Goal: Check status: Check status

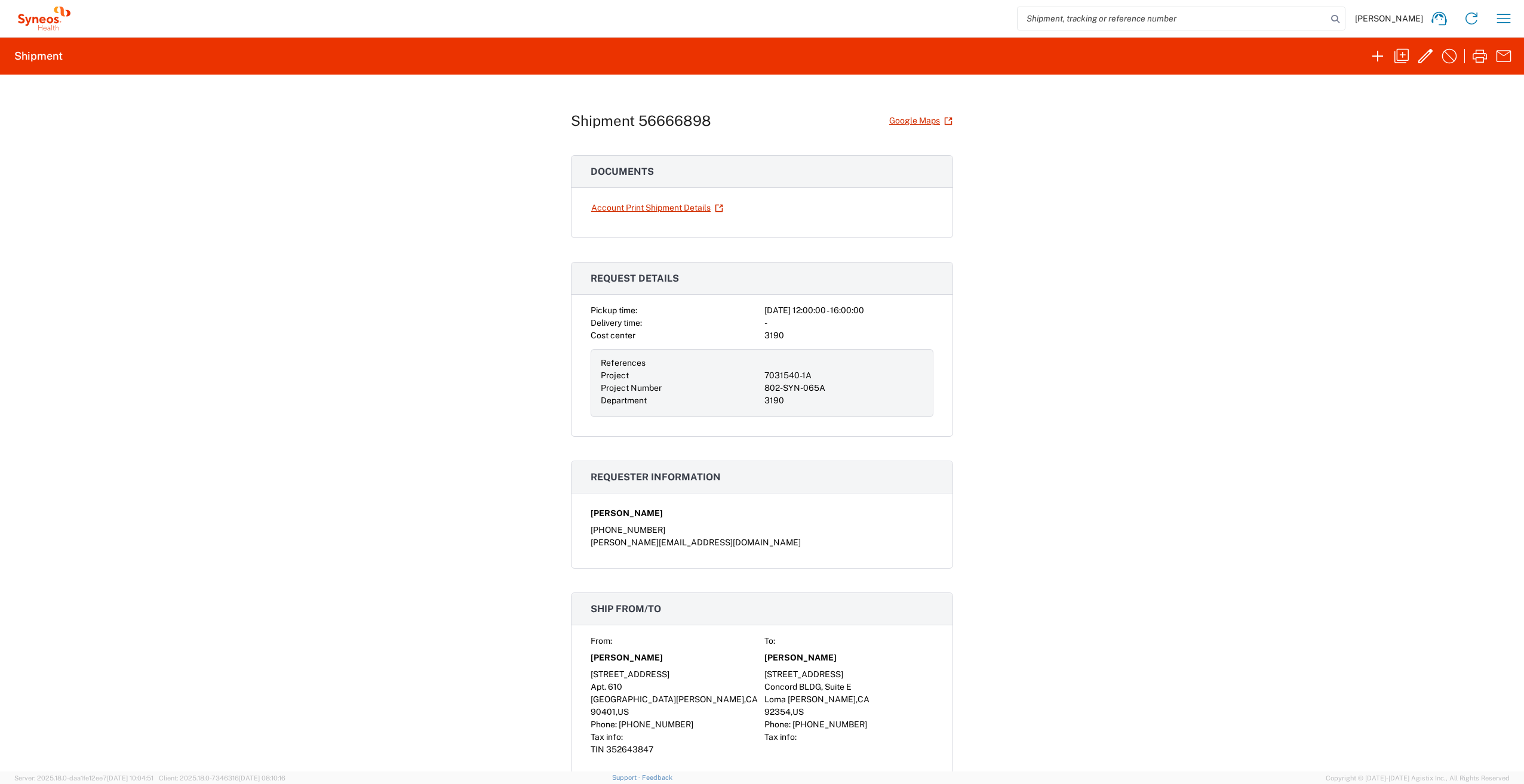
click at [1489, 15] on div "[PERSON_NAME] Home Shipment estimator Shipment tracking Desktop shipment reques…" at bounding box center [797, 18] width 1446 height 29
click at [1507, 17] on icon "button" at bounding box center [1503, 18] width 19 height 19
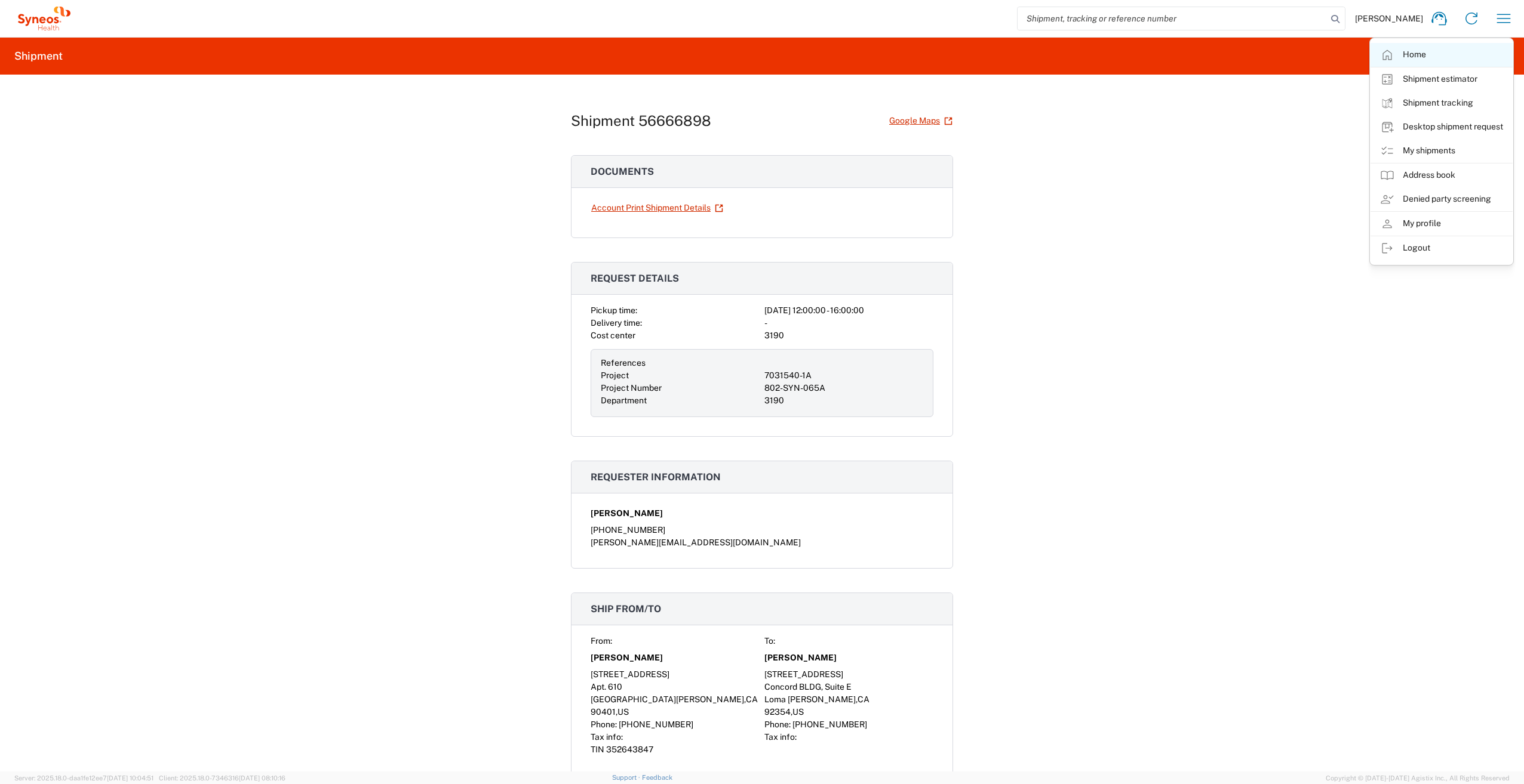
click at [1419, 52] on link "Home" at bounding box center [1441, 54] width 142 height 24
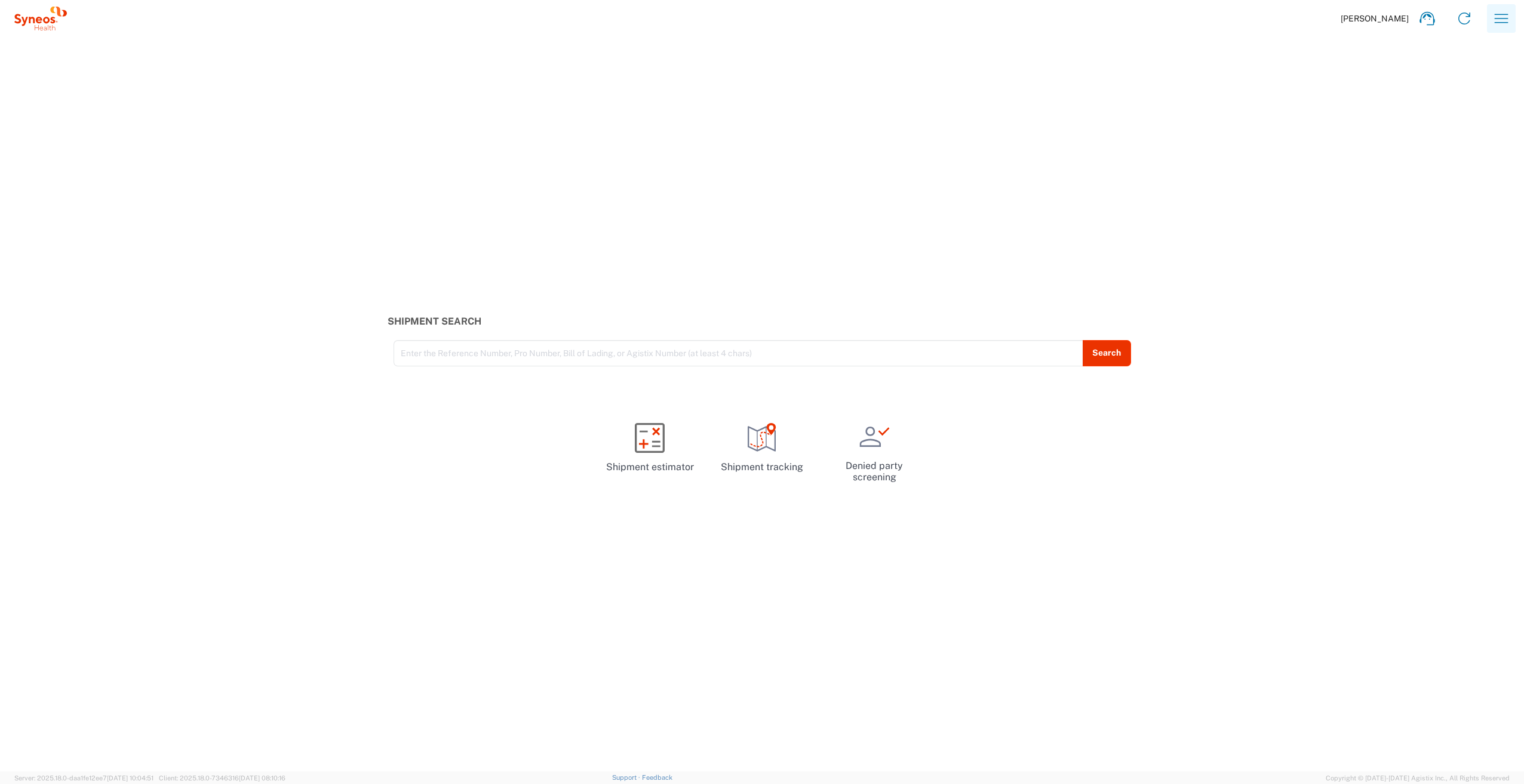
click at [1507, 17] on icon "button" at bounding box center [1501, 18] width 19 height 19
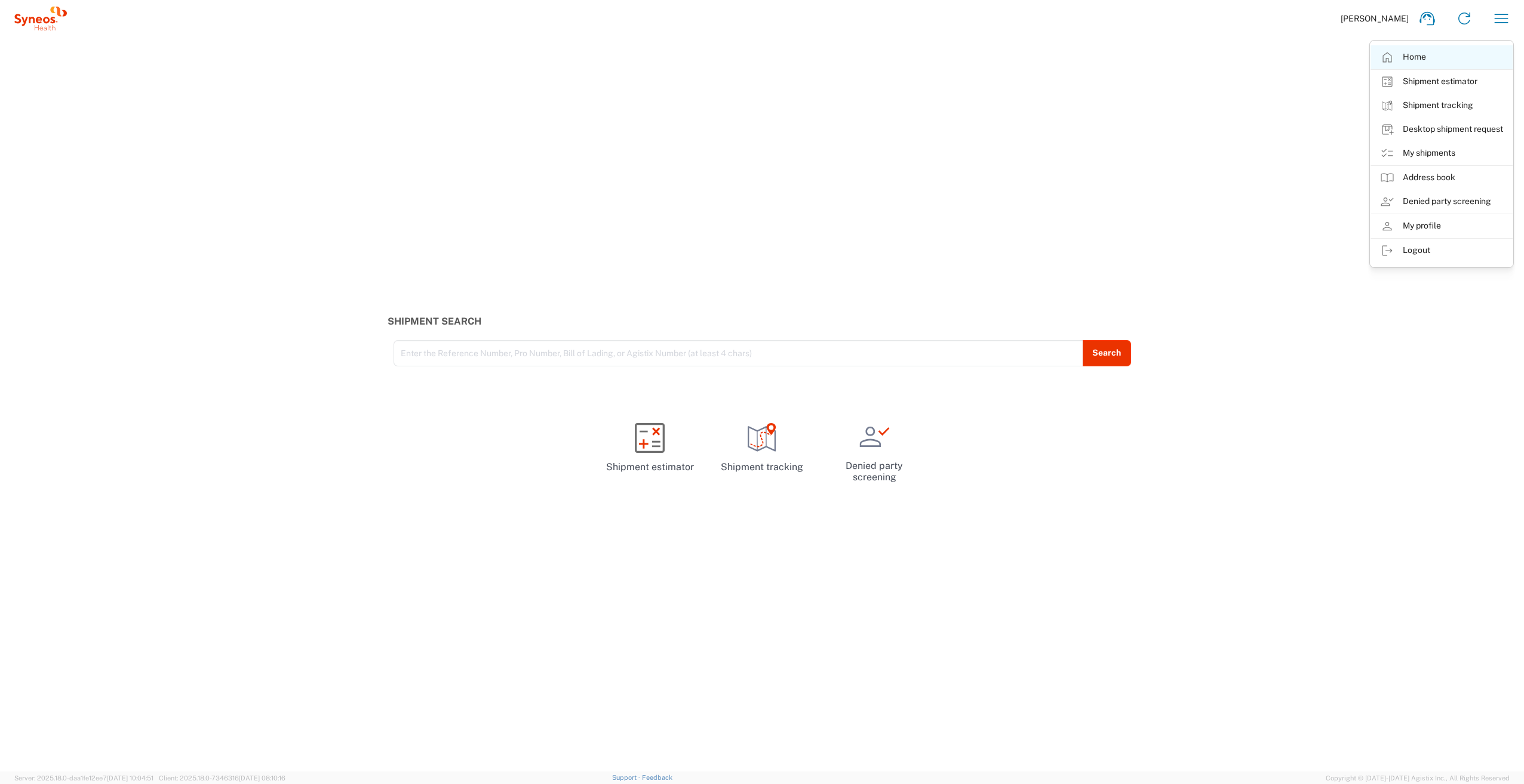
click at [1449, 54] on link "Home" at bounding box center [1441, 57] width 142 height 24
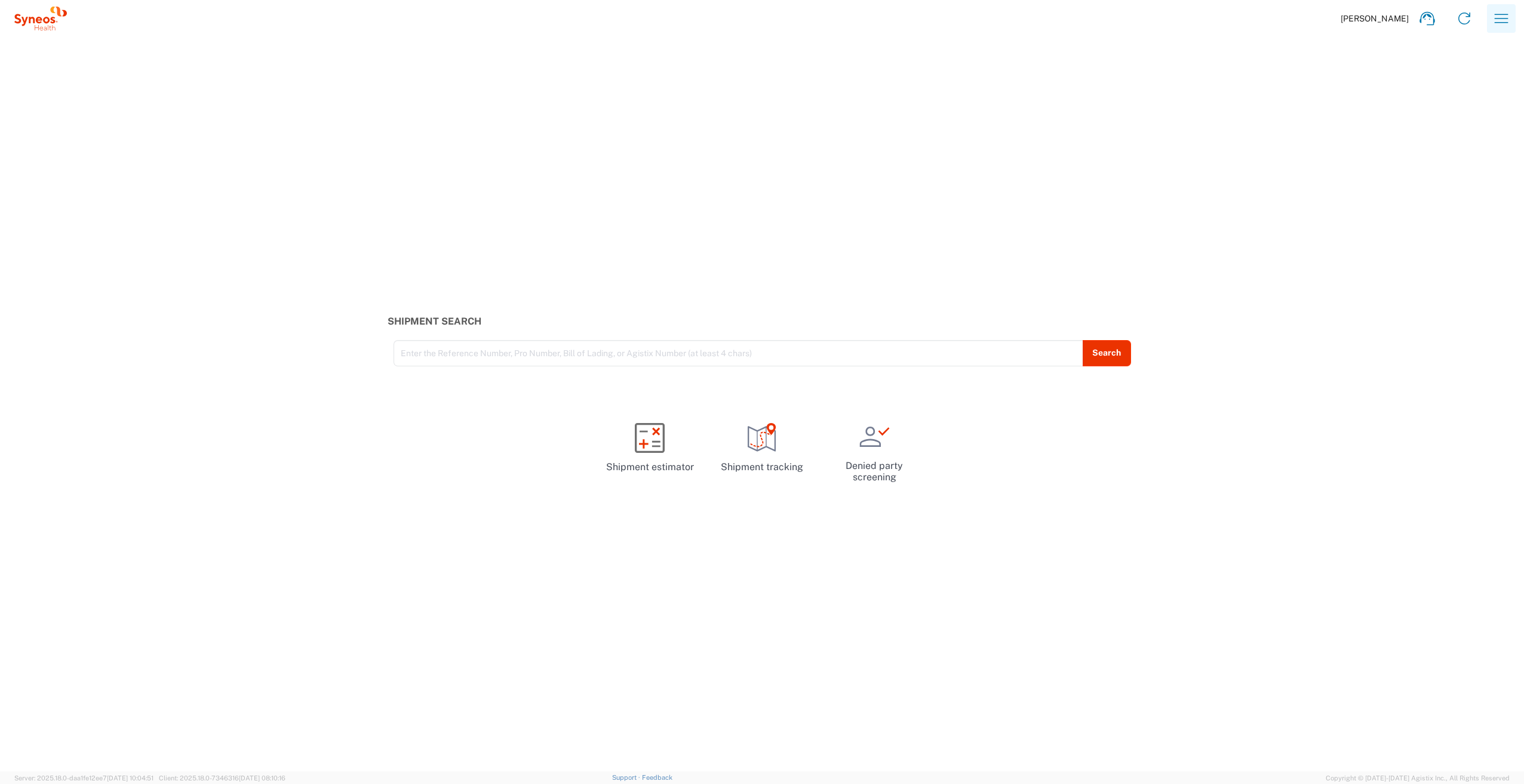
click at [1491, 13] on button "button" at bounding box center [1501, 18] width 29 height 29
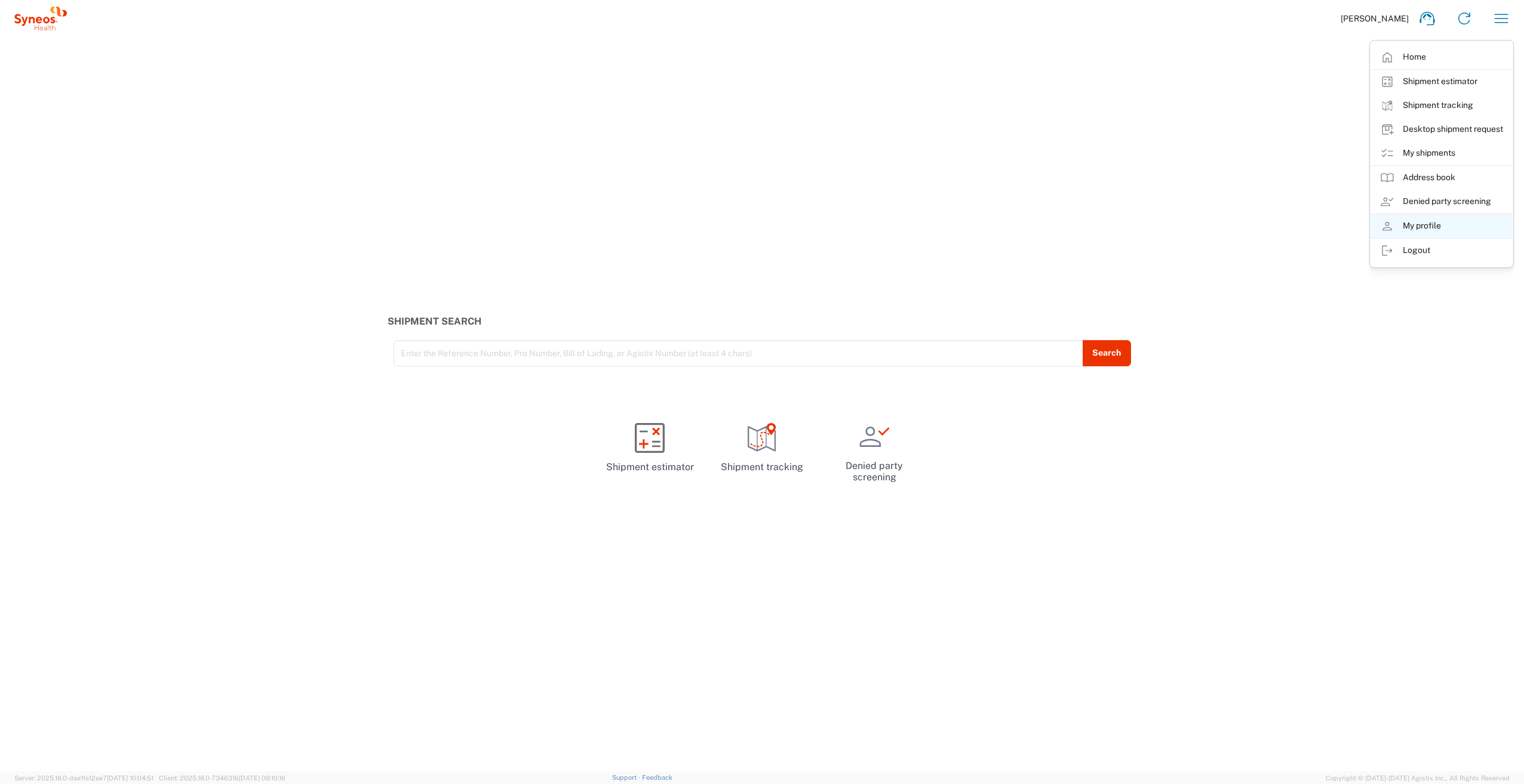
click at [1432, 227] on link "My profile" at bounding box center [1441, 226] width 142 height 24
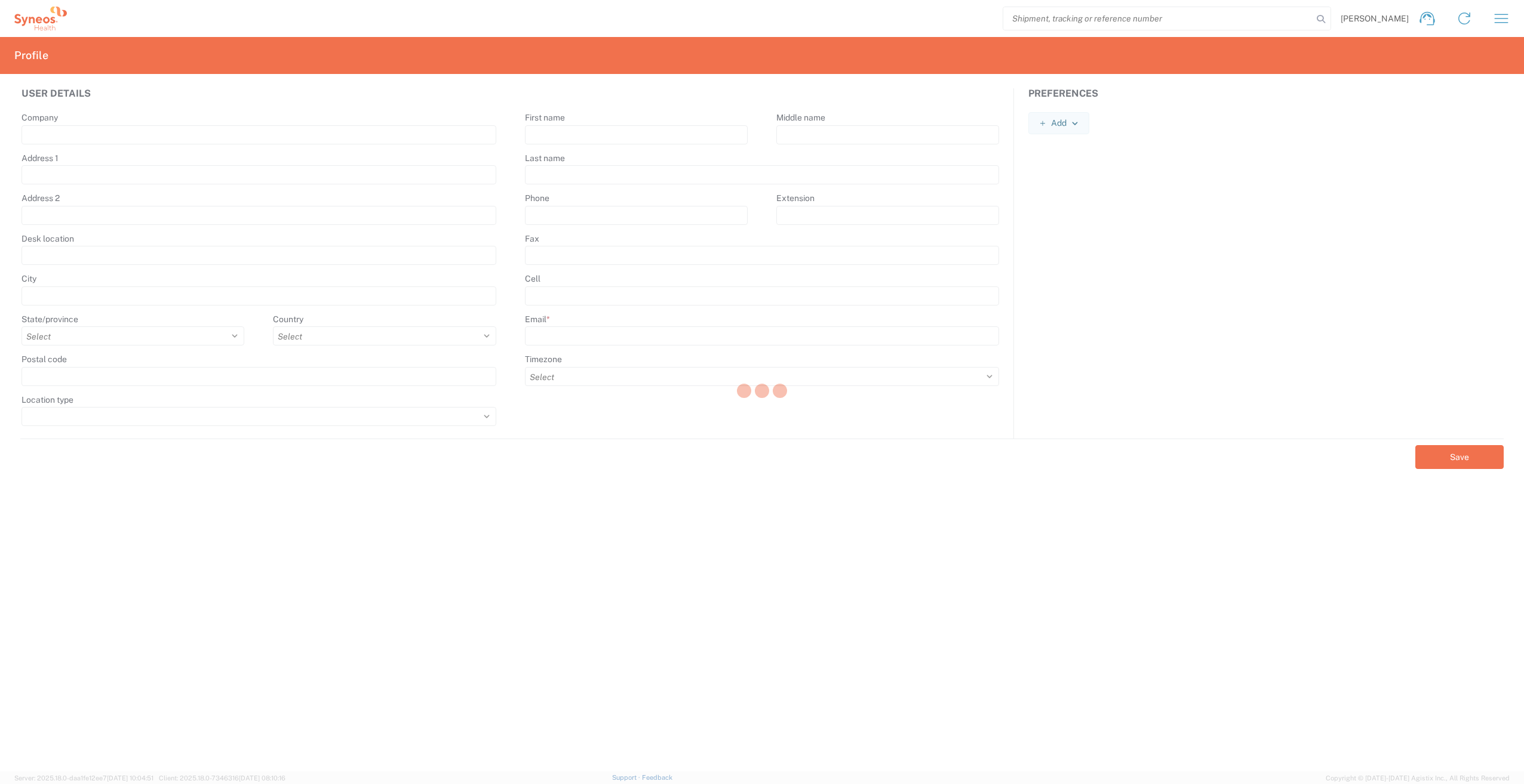
type input "Syneos Health"
type input "1030 Sync St"
type input "Morrisville"
select select
select select "US"
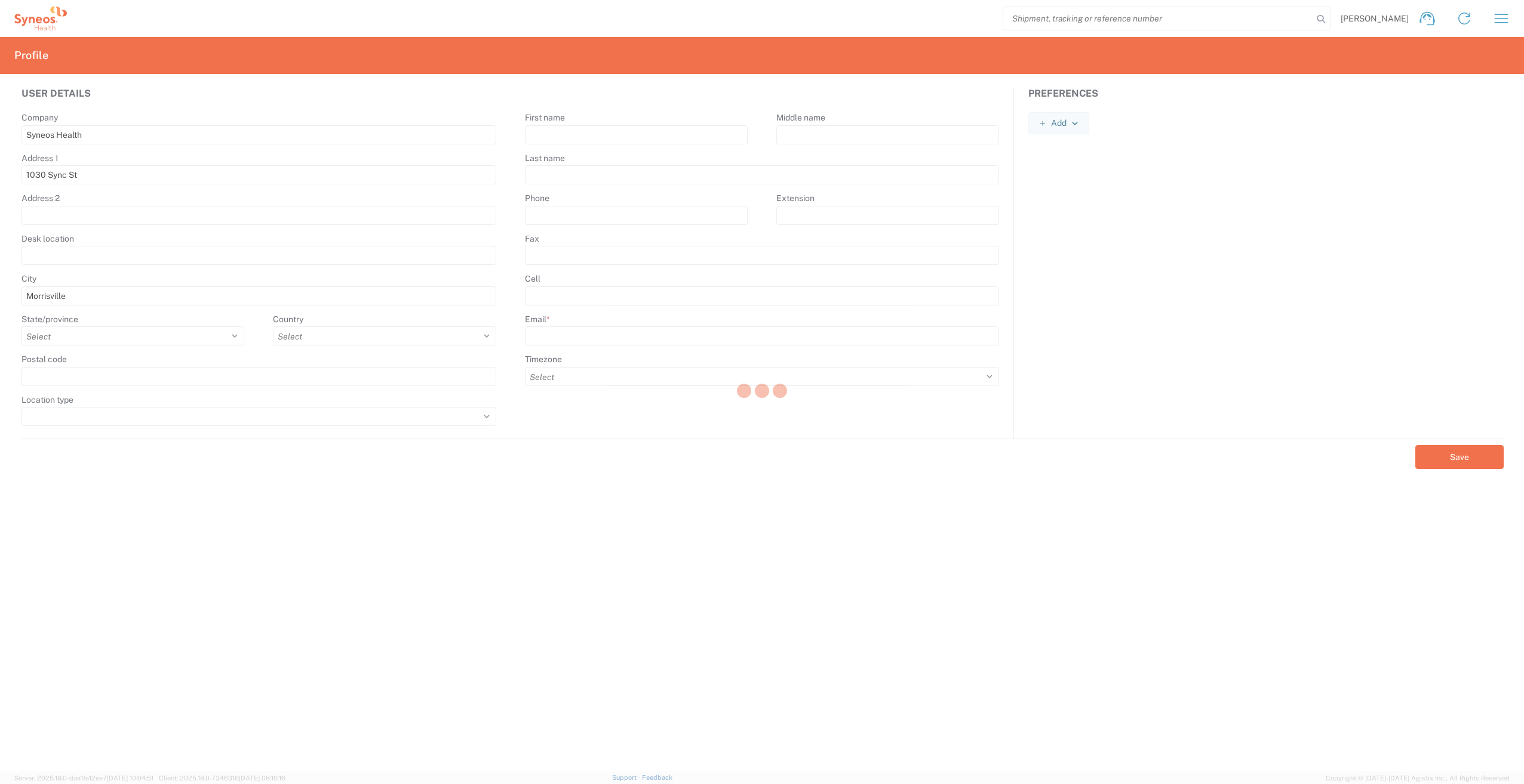
type input "27560"
select select
type input "[PERSON_NAME]"
type input "[PHONE_NUMBER]"
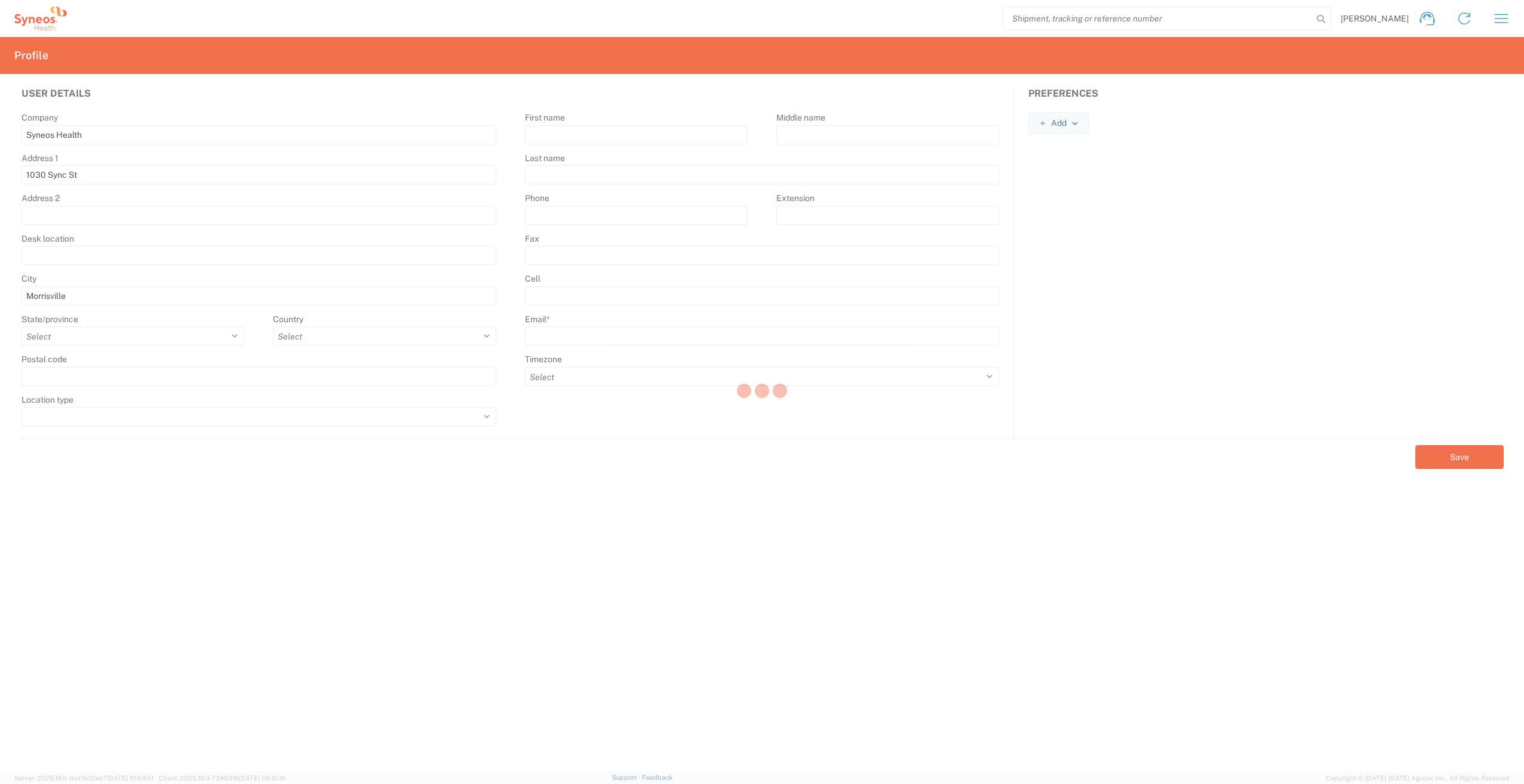
type input "[PERSON_NAME][EMAIL_ADDRESS][DOMAIN_NAME]"
select select "America/New_York"
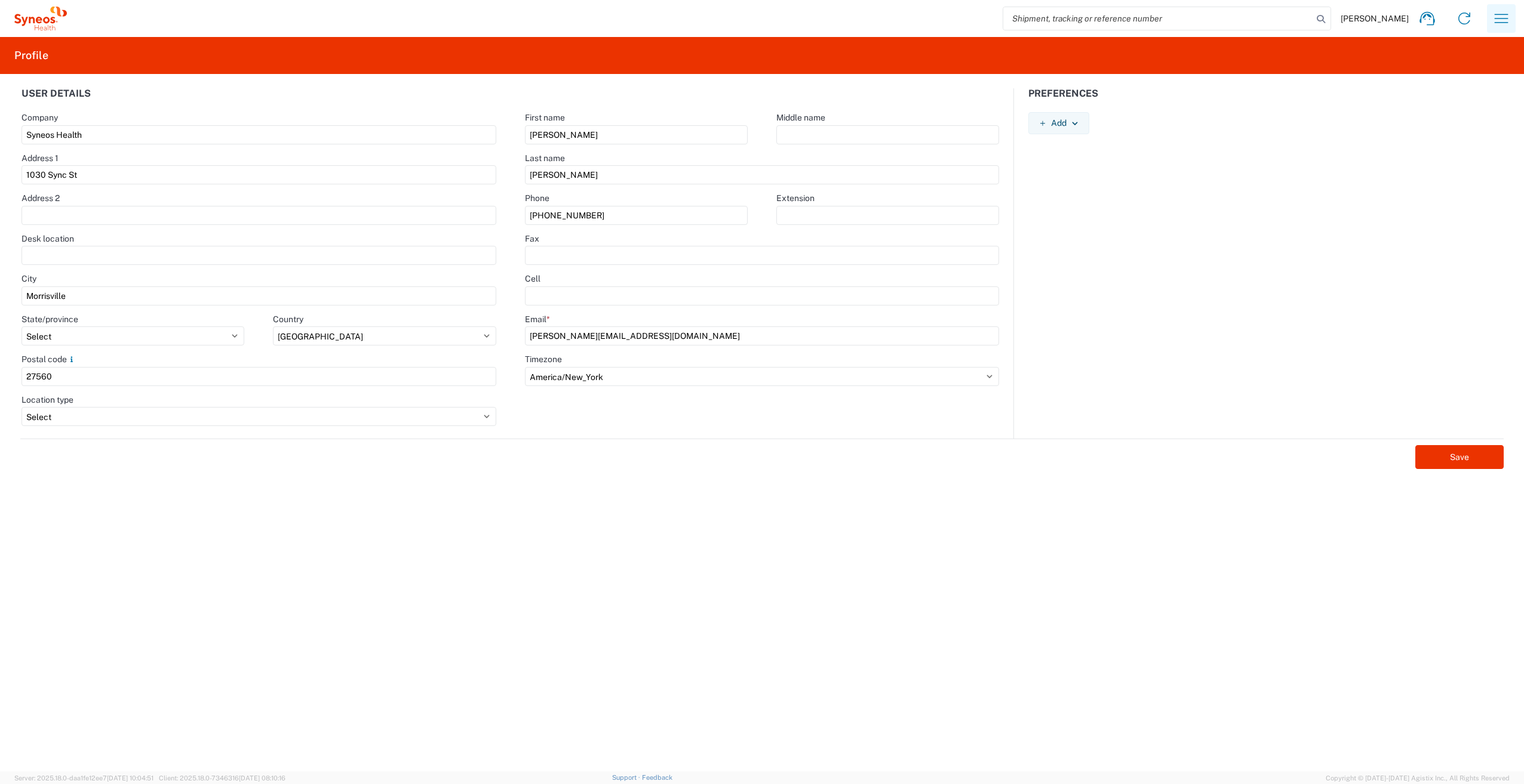
click at [1498, 21] on icon "button" at bounding box center [1501, 18] width 19 height 19
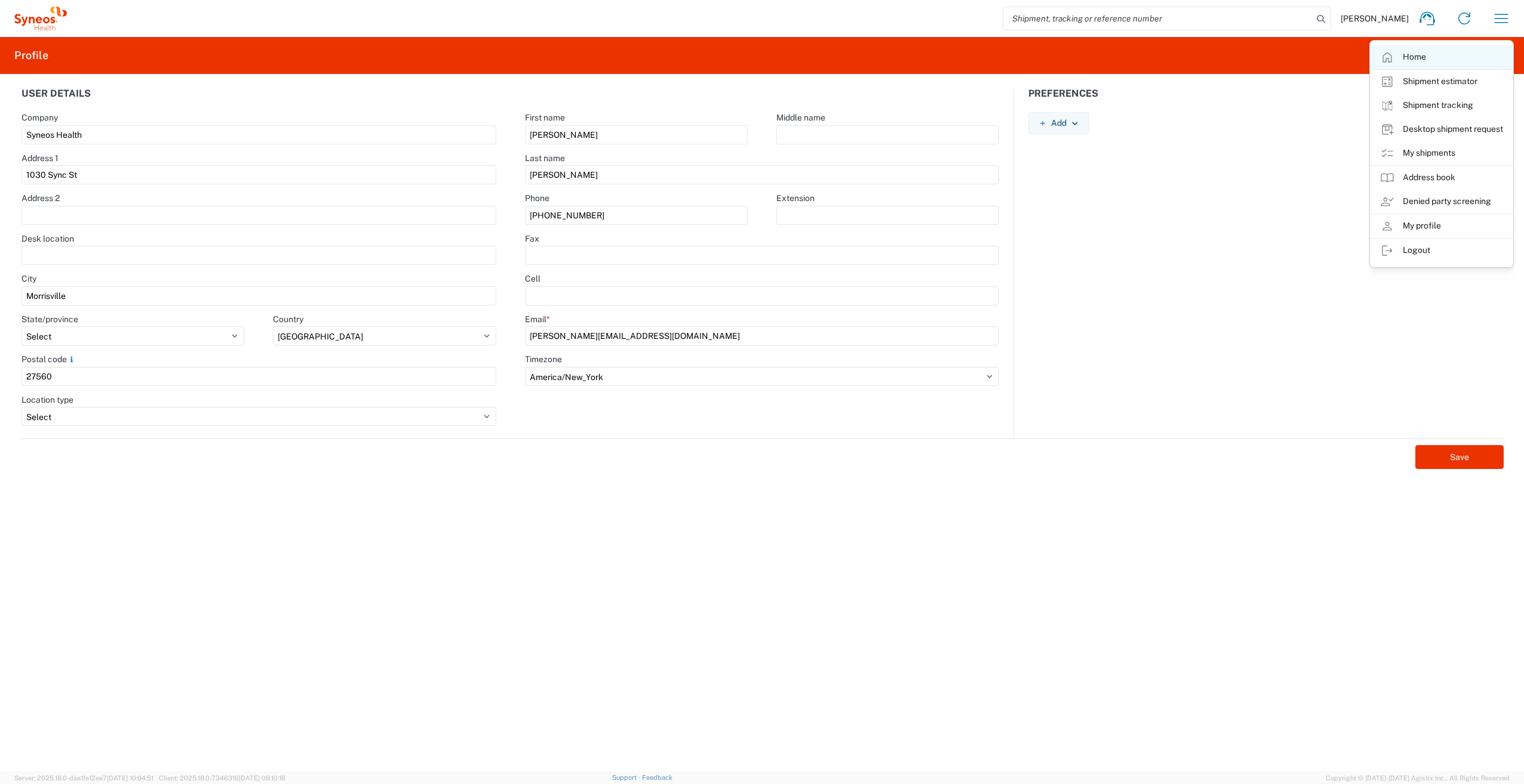
click at [1411, 61] on link "Home" at bounding box center [1441, 57] width 142 height 24
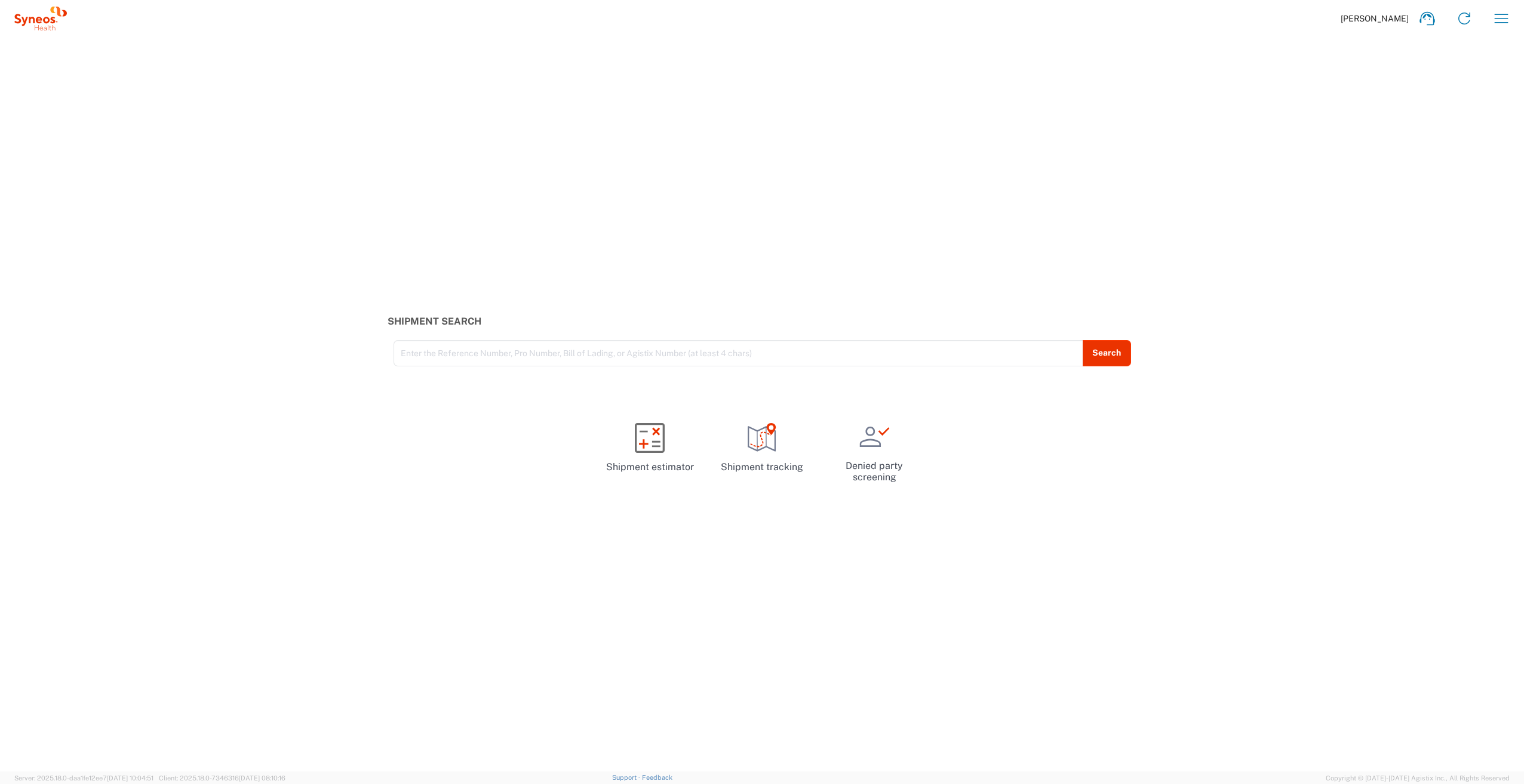
click at [1394, 12] on div "[PERSON_NAME] Home Shipment estimator Shipment tracking Desktop shipment reques…" at bounding box center [793, 18] width 1453 height 29
click at [1393, 17] on span "[PERSON_NAME]" at bounding box center [1375, 18] width 68 height 11
click at [1496, 17] on icon "button" at bounding box center [1501, 18] width 19 height 19
click at [1450, 121] on link "Desktop shipment request" at bounding box center [1441, 129] width 142 height 24
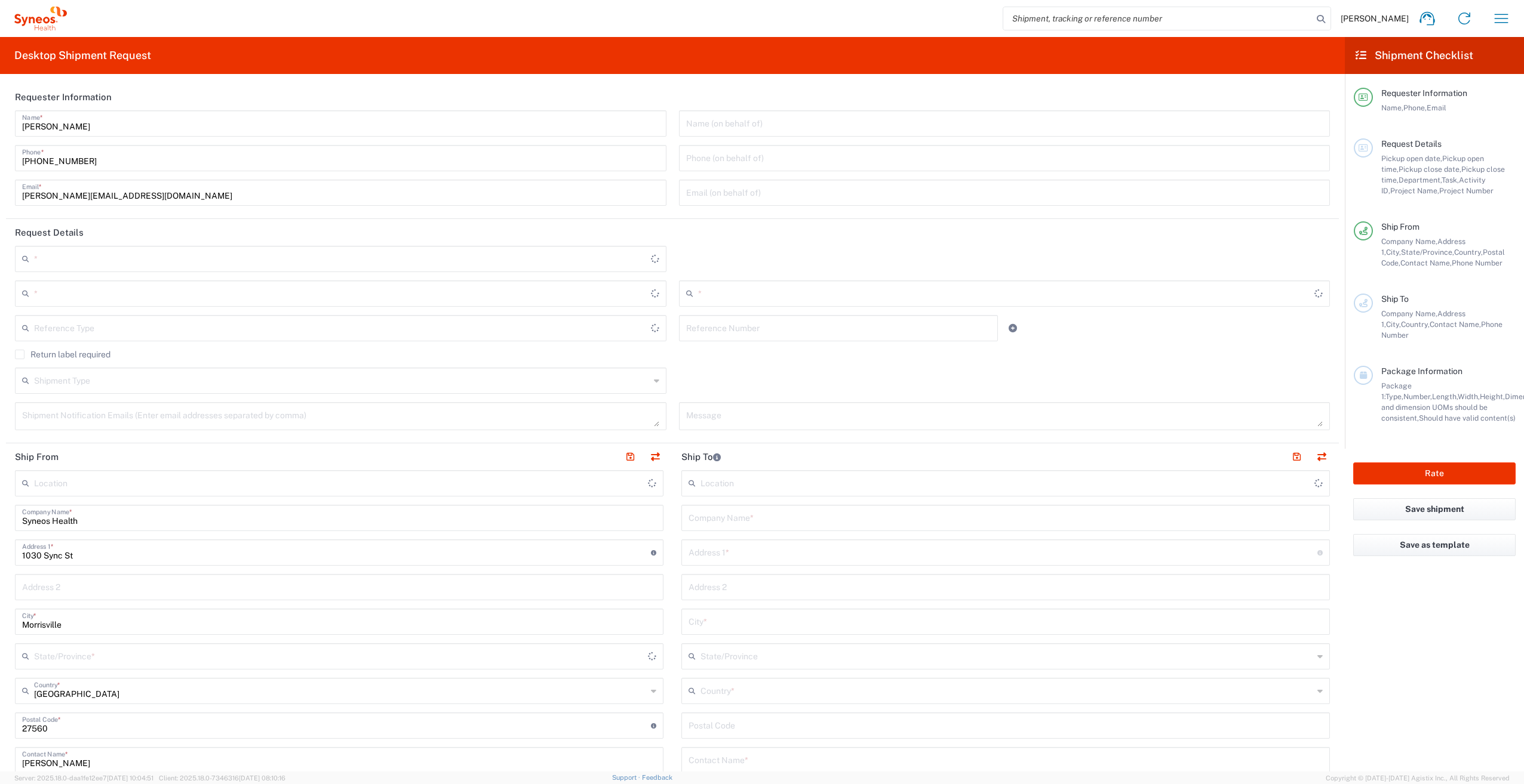
type input "[US_STATE]"
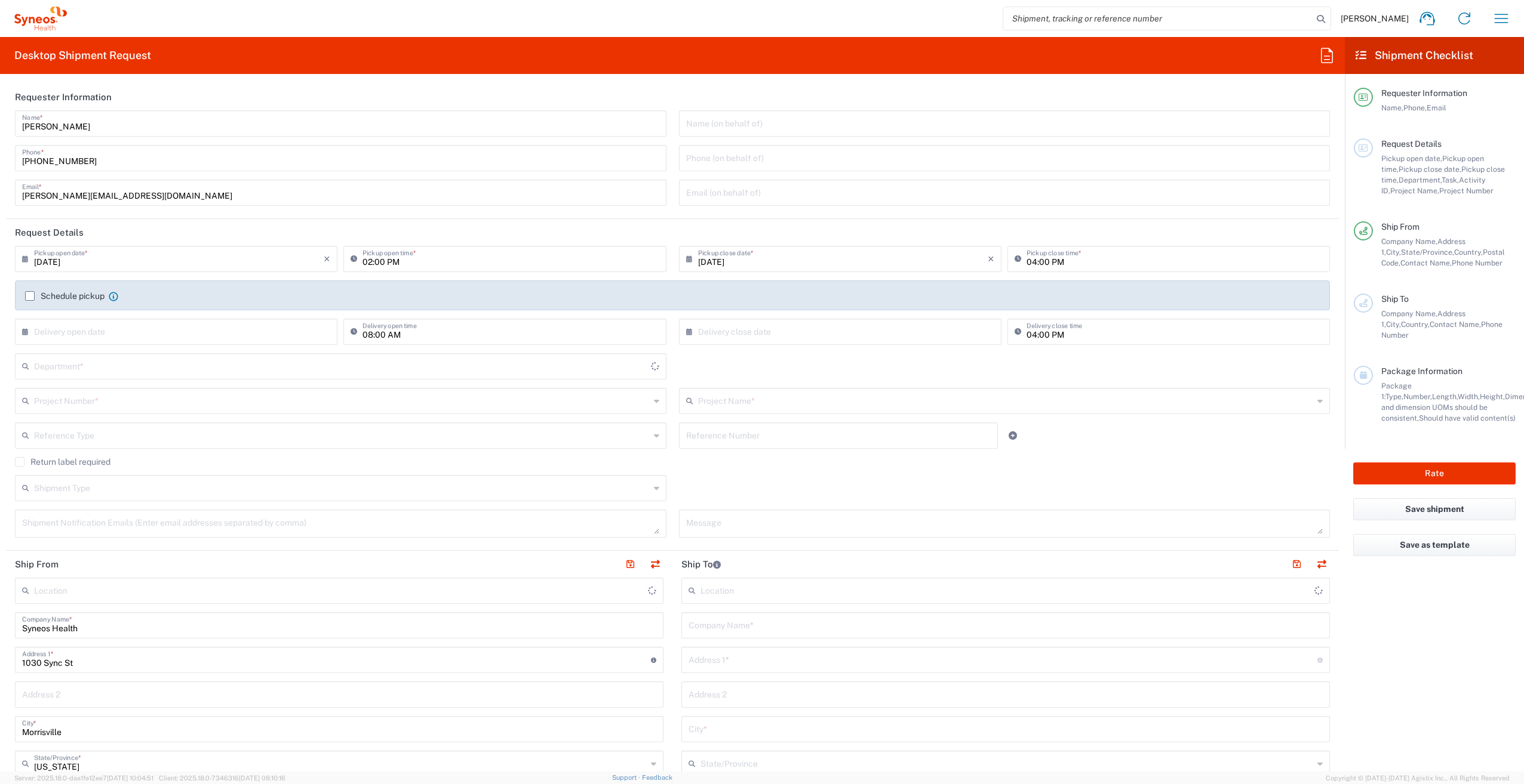
type input "3190"
type input "[PERSON_NAME] Rsrch Grp ([GEOGRAPHIC_DATA]) In"
click at [1329, 47] on icon at bounding box center [1327, 55] width 19 height 19
type input "account number"
click at [1276, 54] on agx-form-header "Desktop Shipment Request" at bounding box center [672, 55] width 1345 height 37
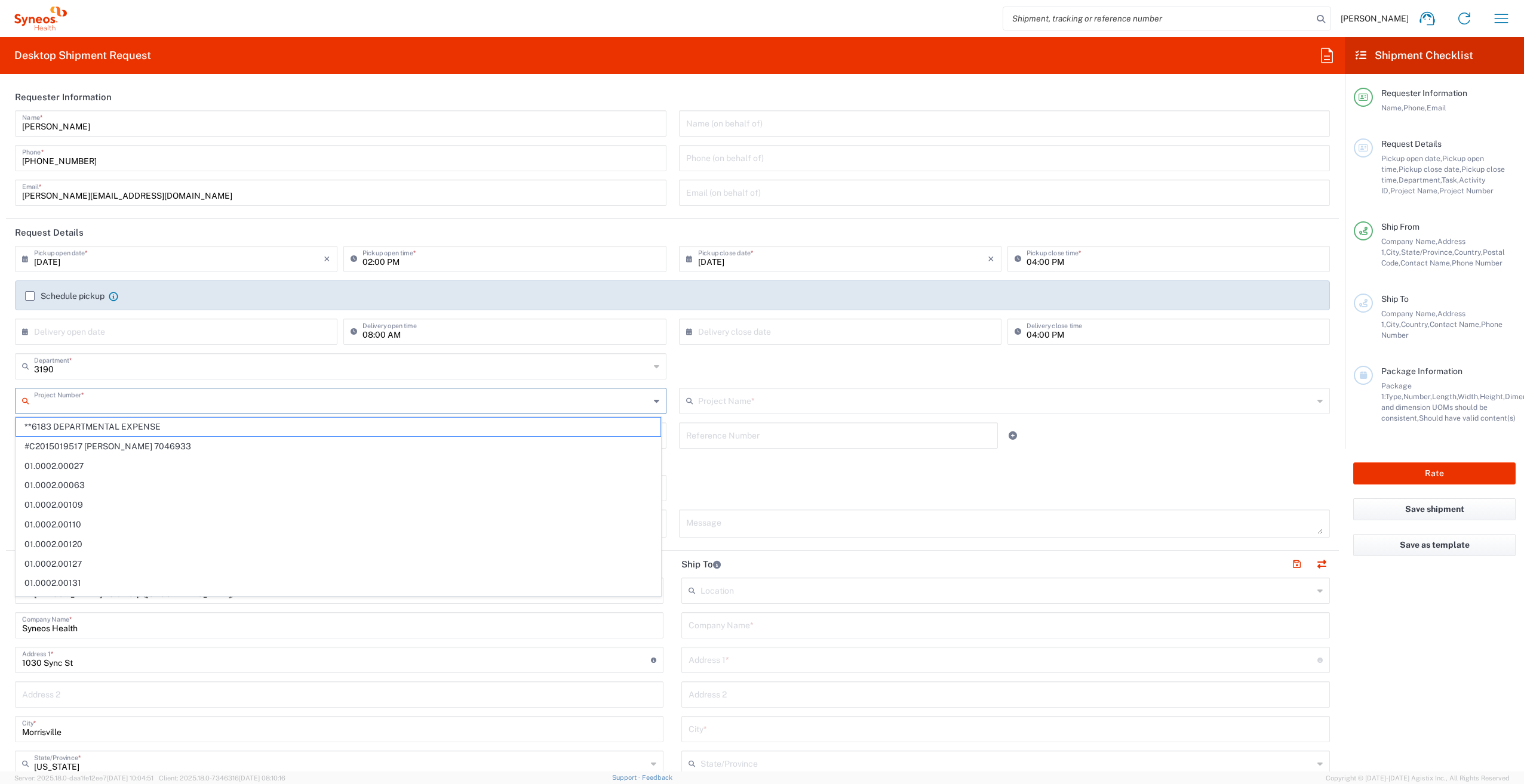
click at [164, 400] on input "text" at bounding box center [342, 399] width 616 height 21
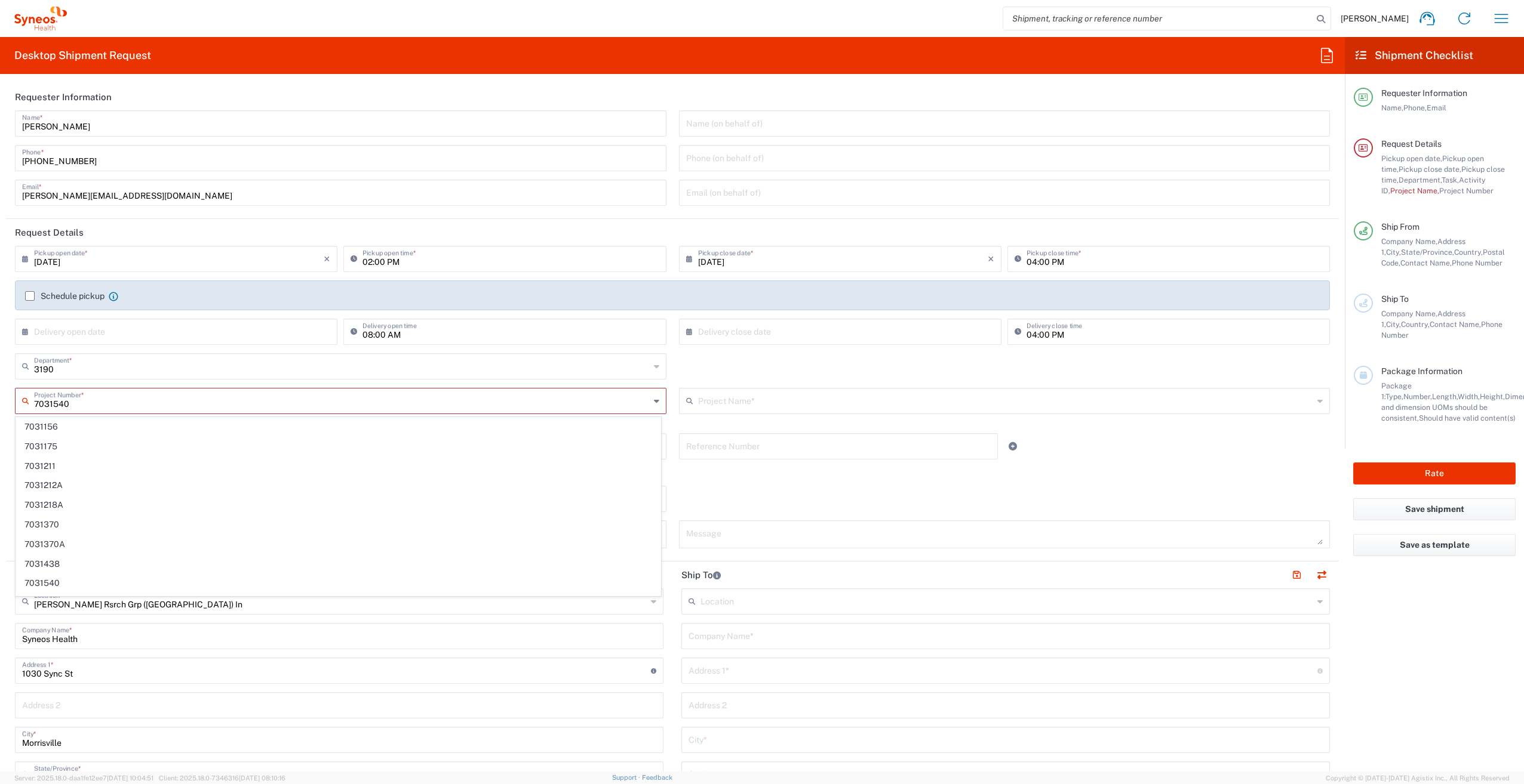
type input "7031156"
type input "AbbVie 7031156"
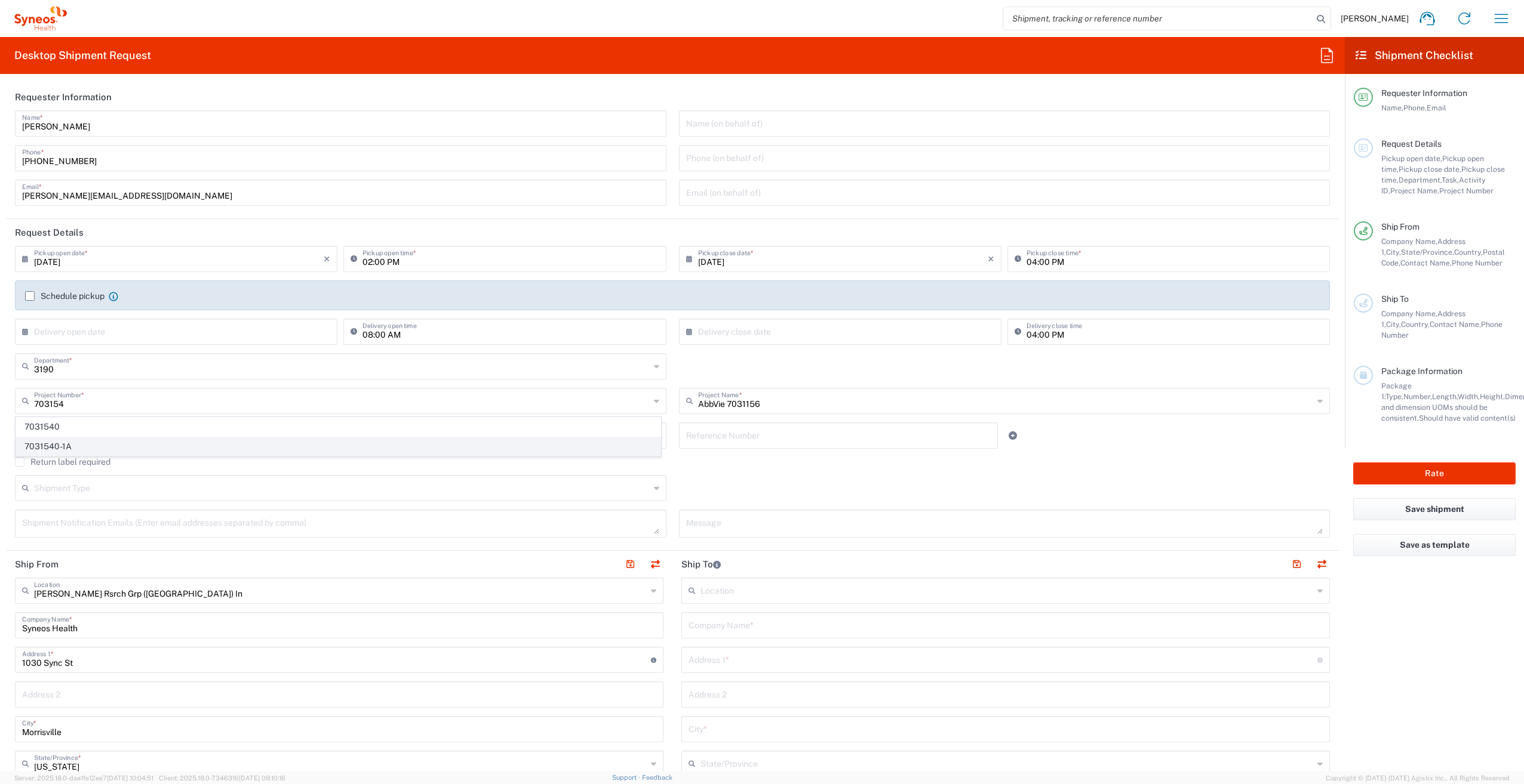
click at [147, 440] on span "7031540-1A" at bounding box center [338, 446] width 644 height 18
type input "7031540-1A"
type input "802-SYN-065A"
click at [1492, 22] on icon "button" at bounding box center [1501, 18] width 19 height 19
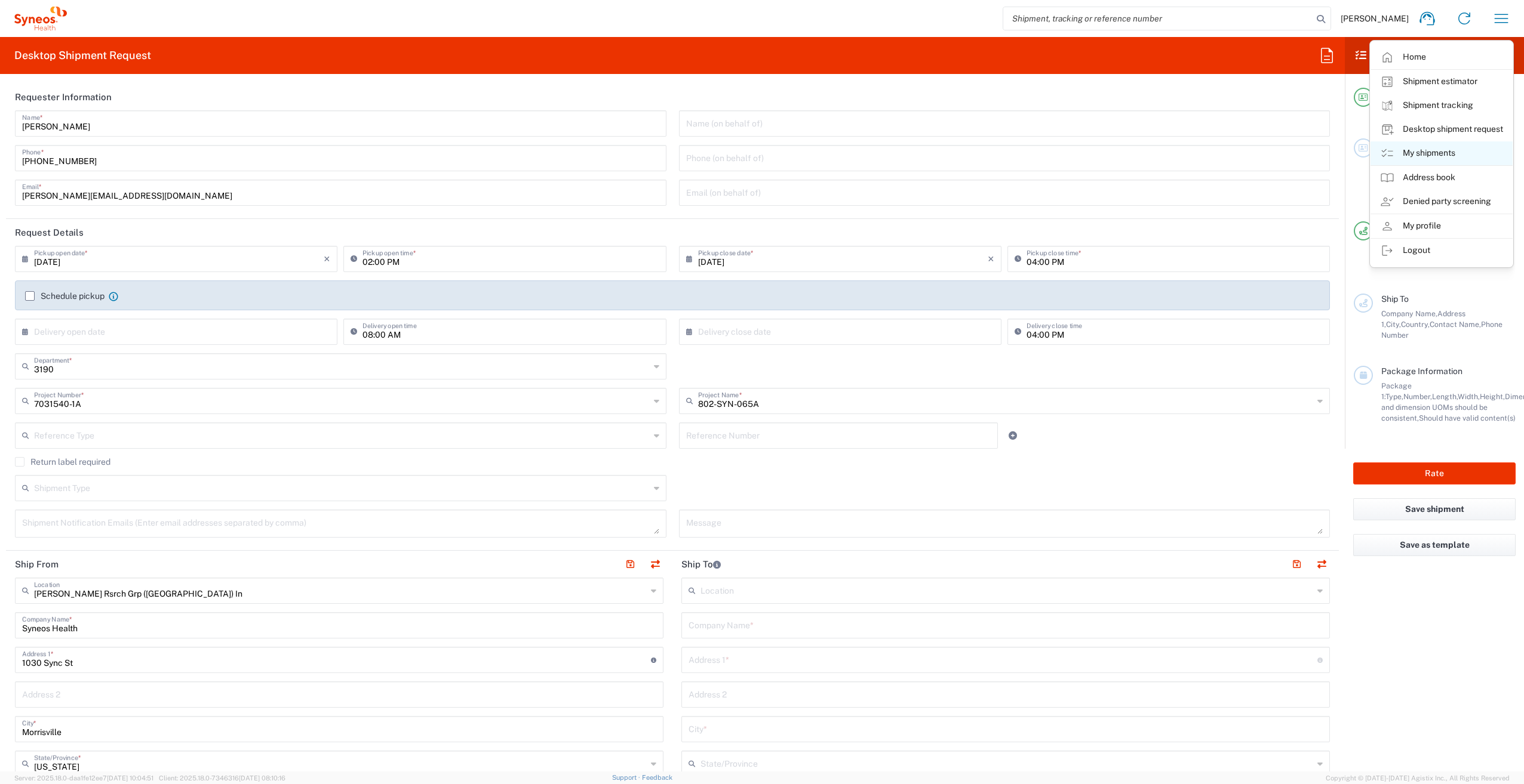
click at [1417, 157] on link "My shipments" at bounding box center [1441, 153] width 142 height 24
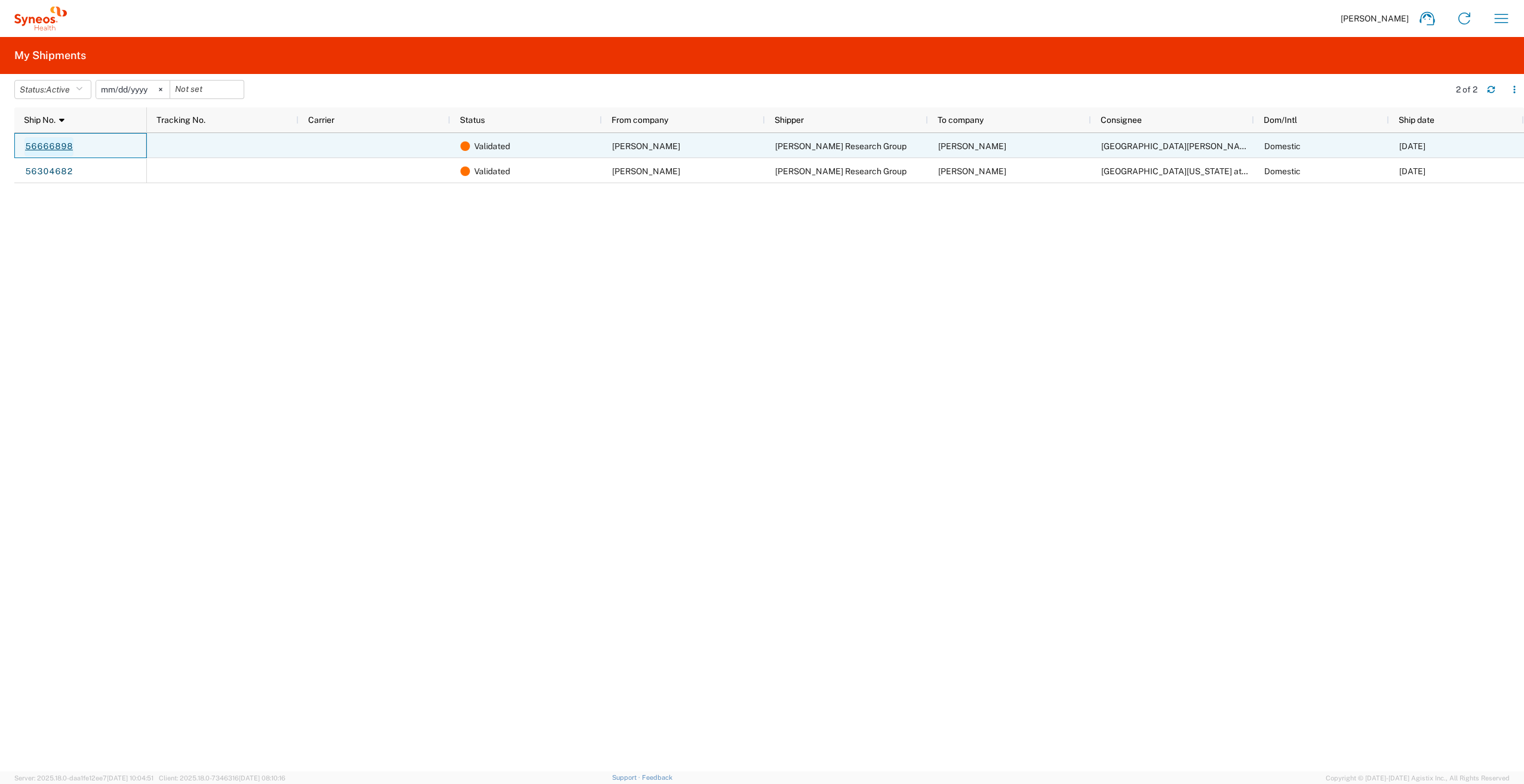
click at [54, 144] on link "56666898" at bounding box center [49, 146] width 49 height 19
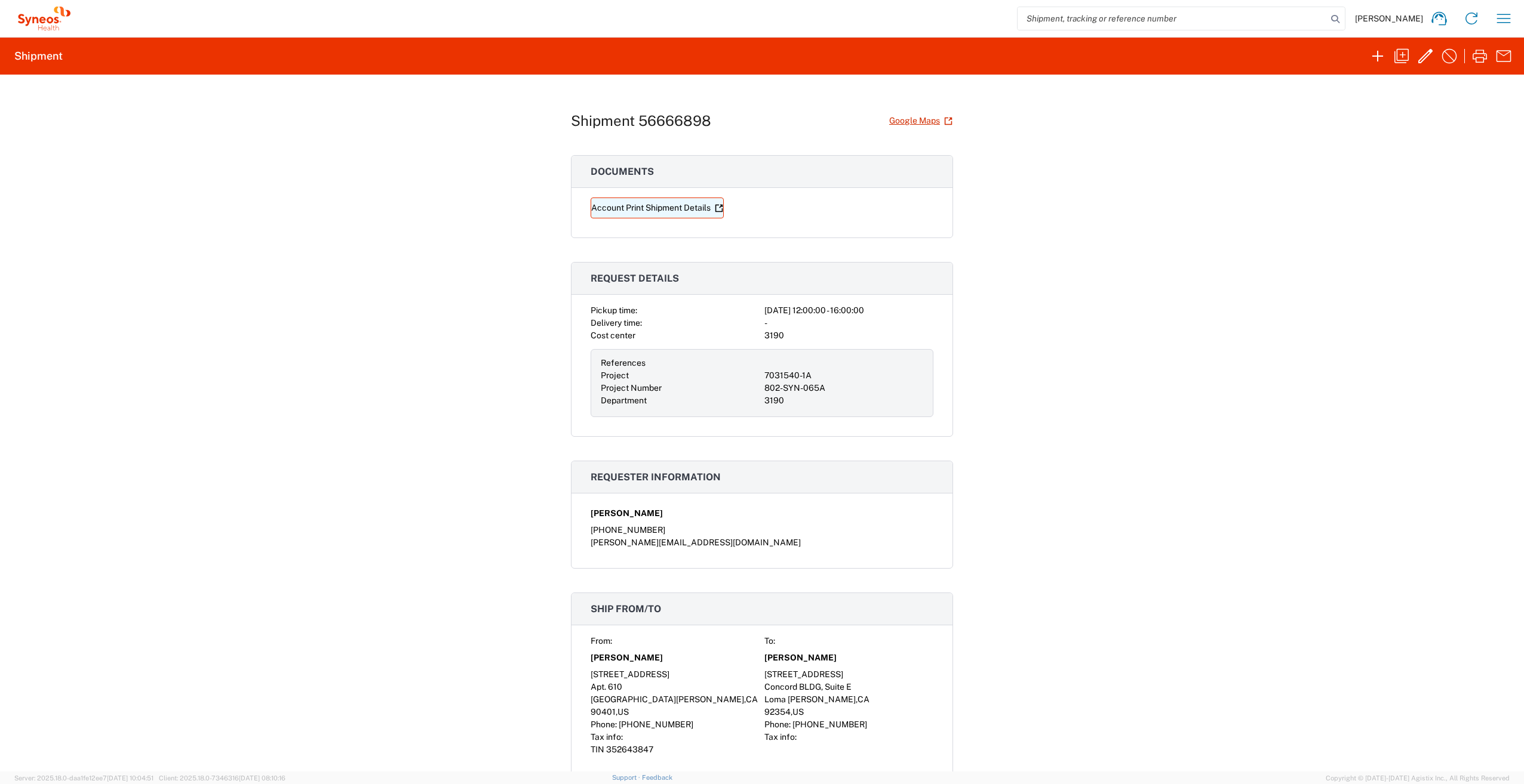
click at [683, 207] on link "Account Print Shipment Details" at bounding box center [656, 207] width 133 height 21
